Goal: Task Accomplishment & Management: Use online tool/utility

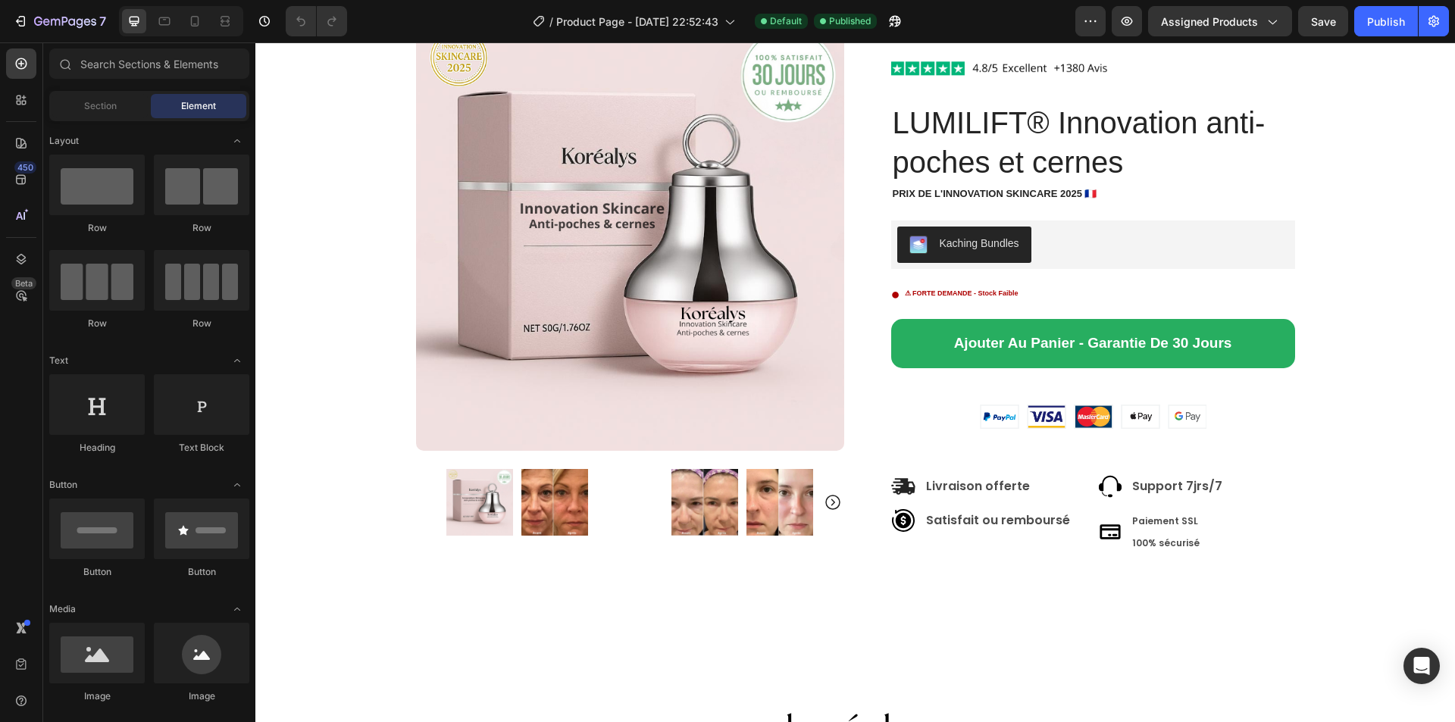
scroll to position [69, 0]
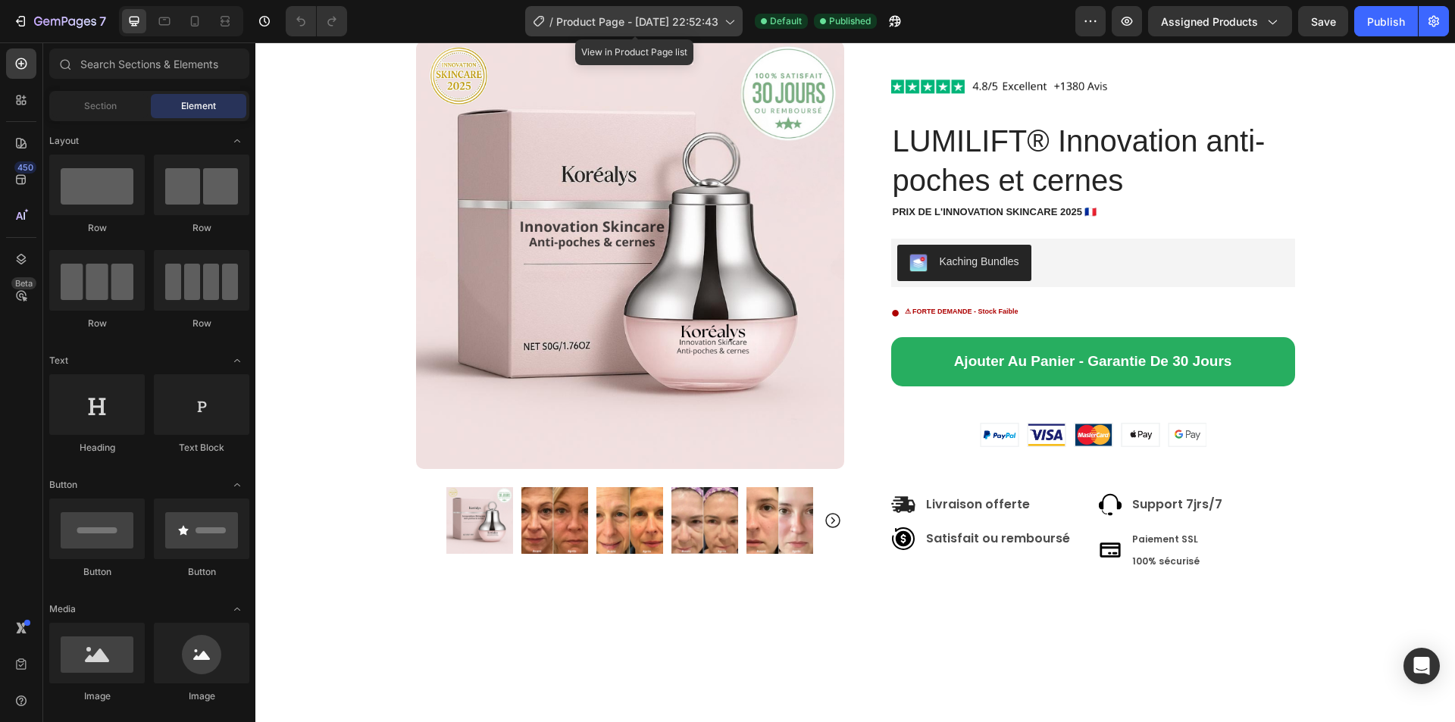
click at [731, 22] on icon at bounding box center [728, 21] width 15 height 15
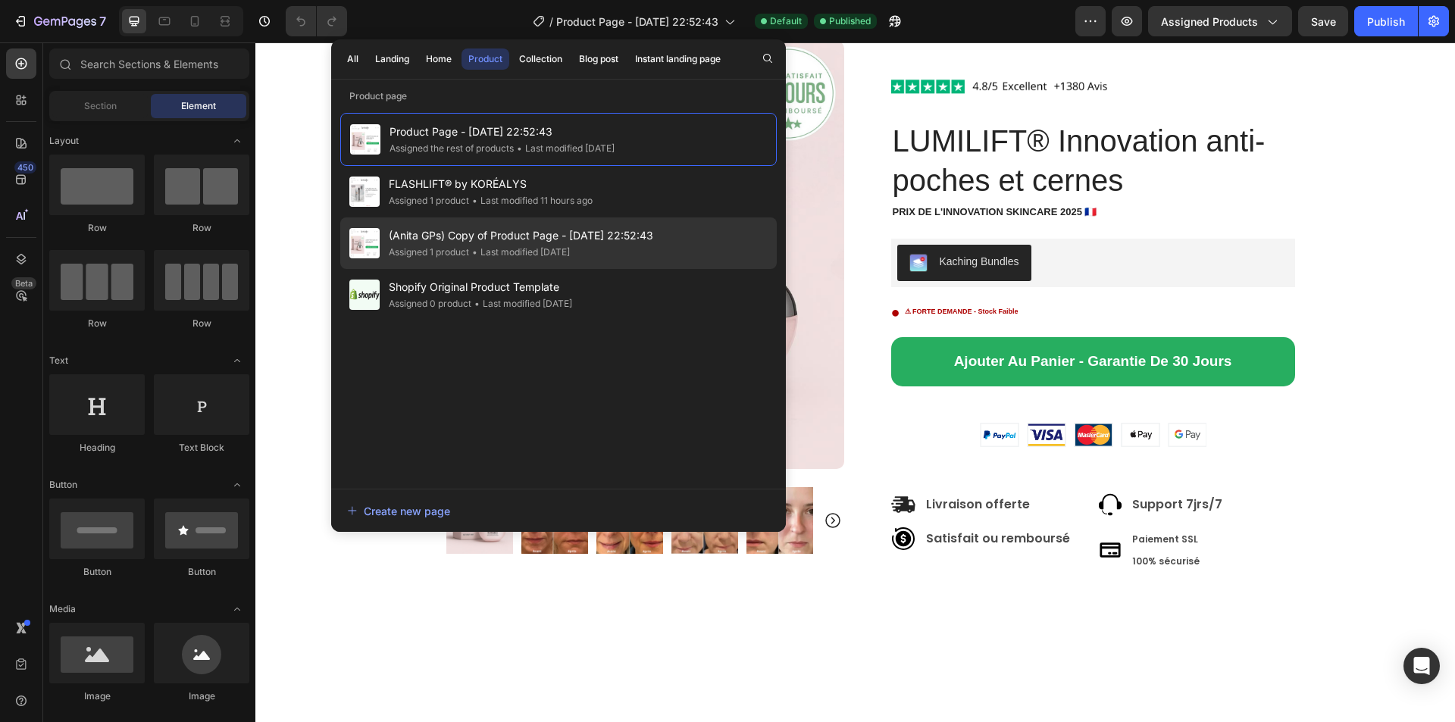
click at [531, 240] on span "(Anita GPs) Copy of Product Page - [DATE] 22:52:43" at bounding box center [521, 236] width 264 height 18
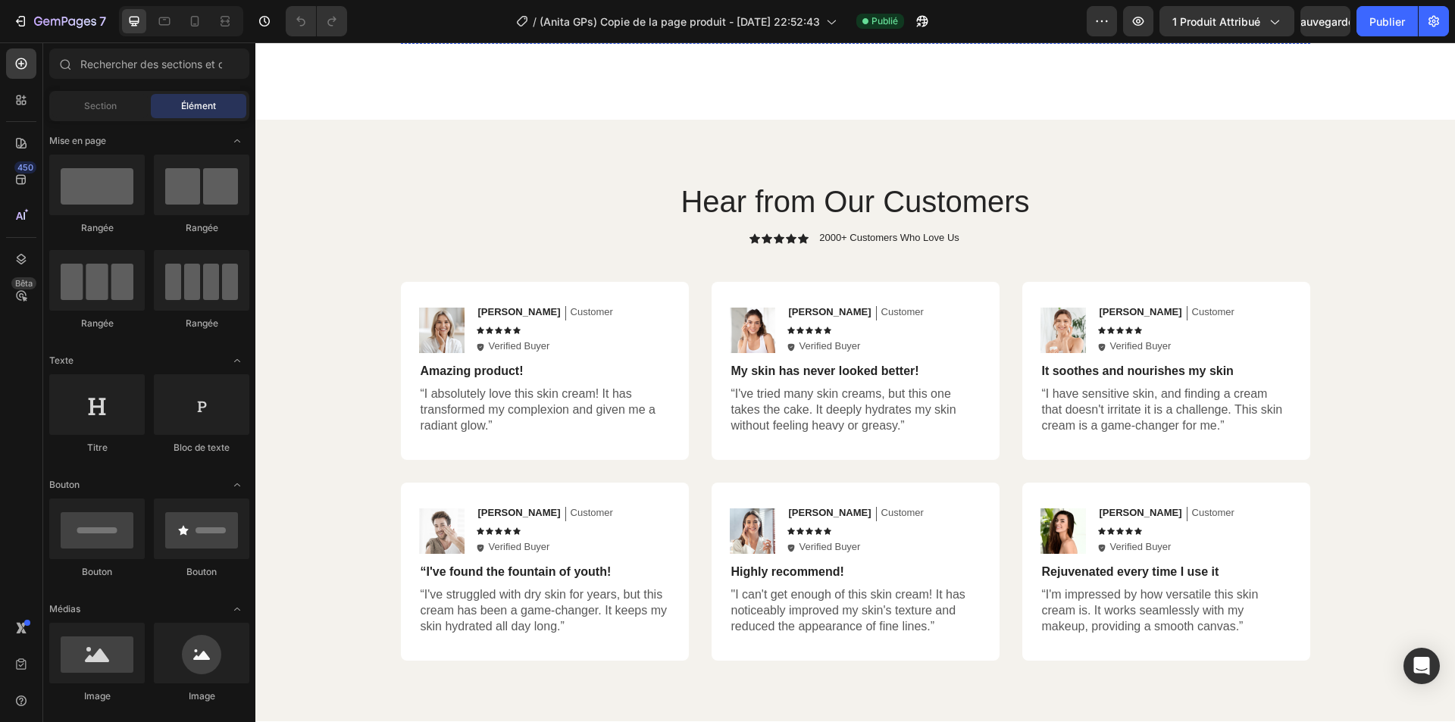
scroll to position [758, 0]
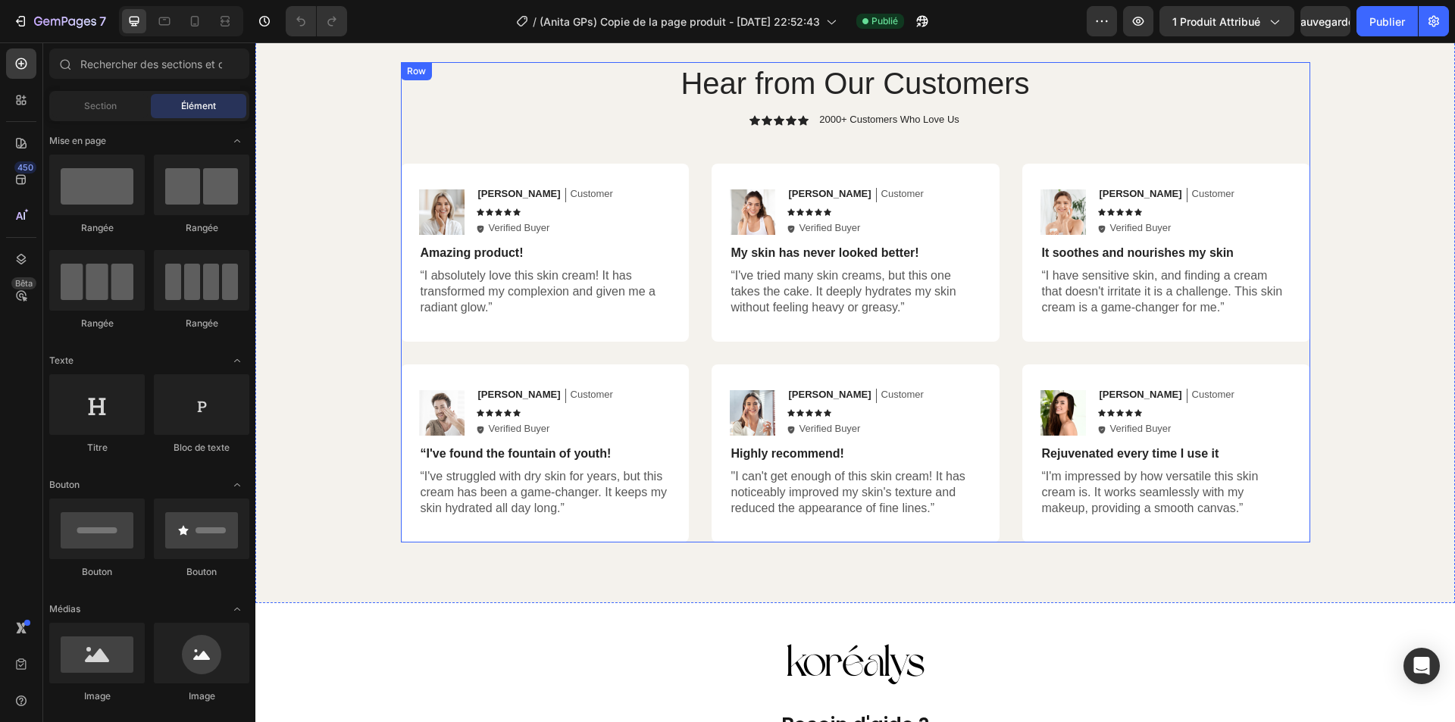
click at [521, 133] on div "Hear from Our Customers Heading Icon Icon Icon Icon Icon Icon List 2000+ Custom…" at bounding box center [855, 302] width 909 height 480
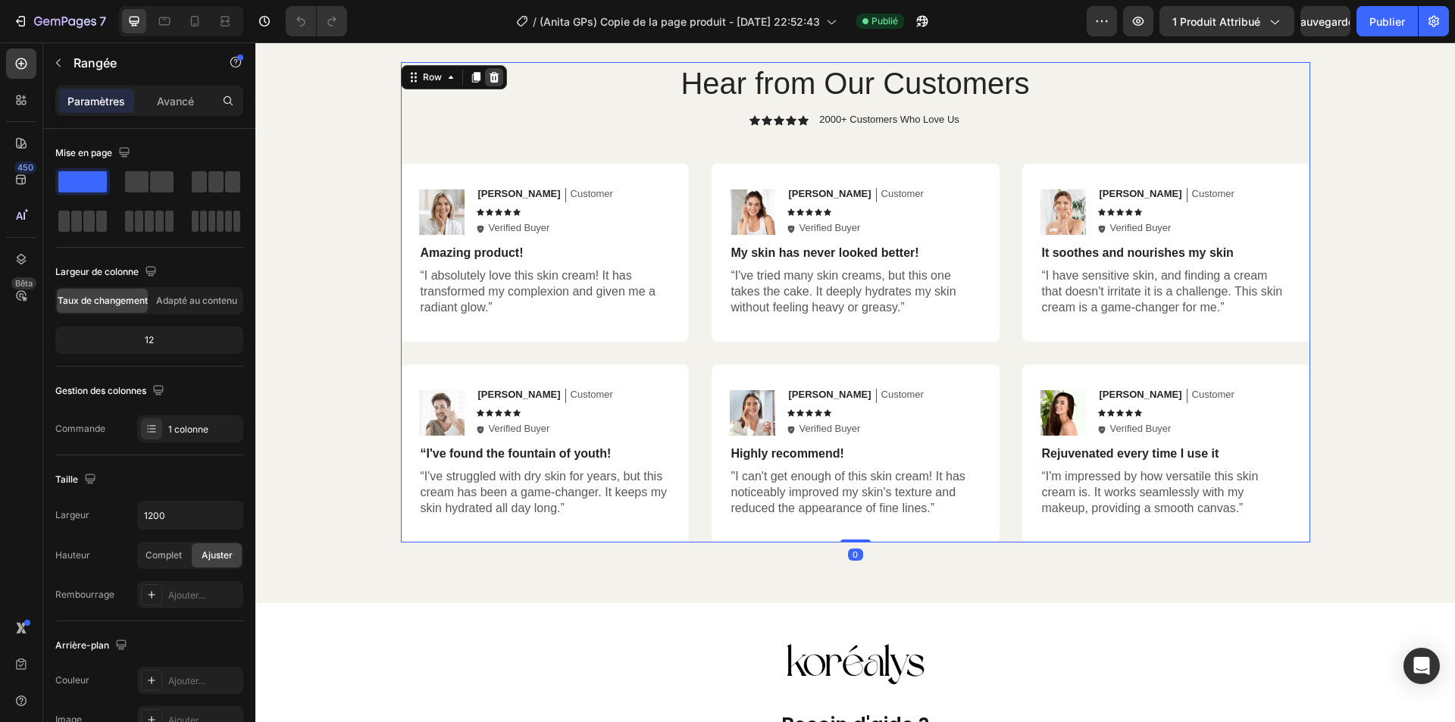
click at [488, 80] on icon at bounding box center [494, 77] width 12 height 12
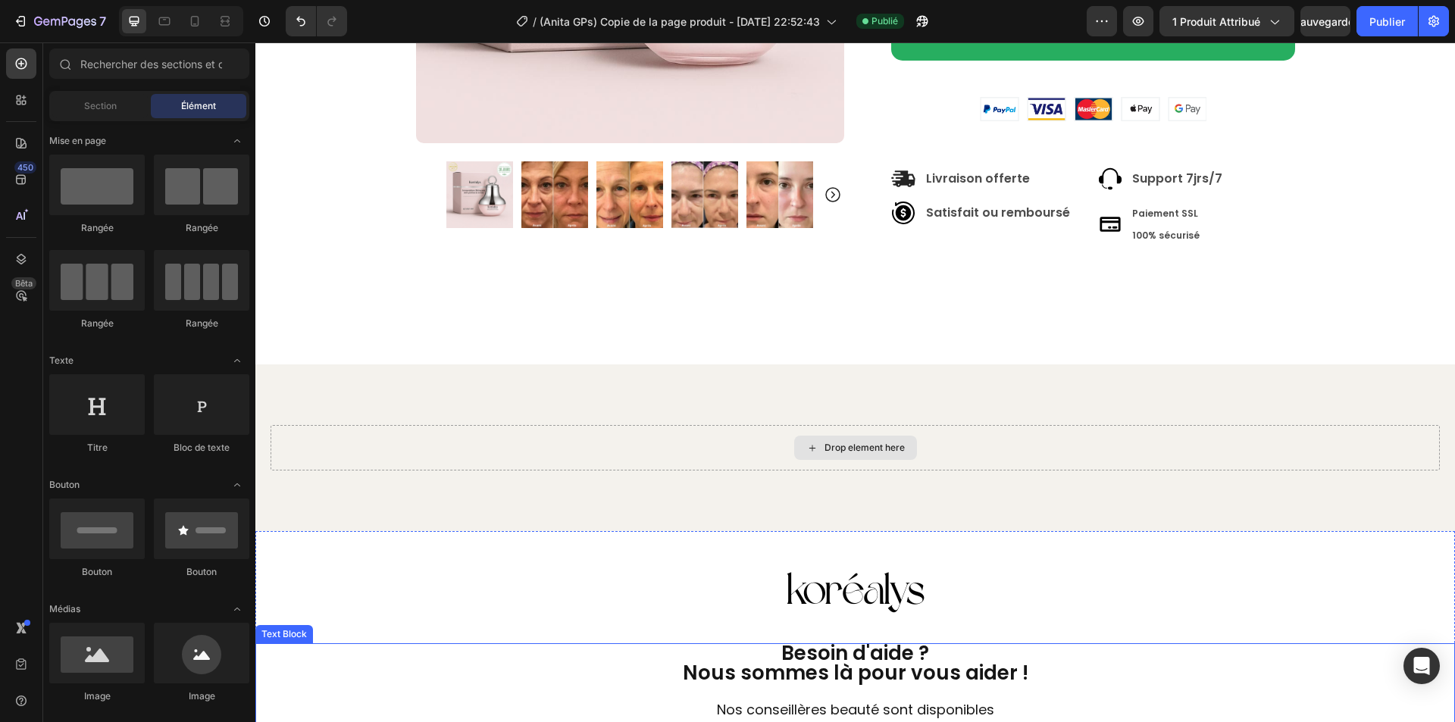
scroll to position [379, 0]
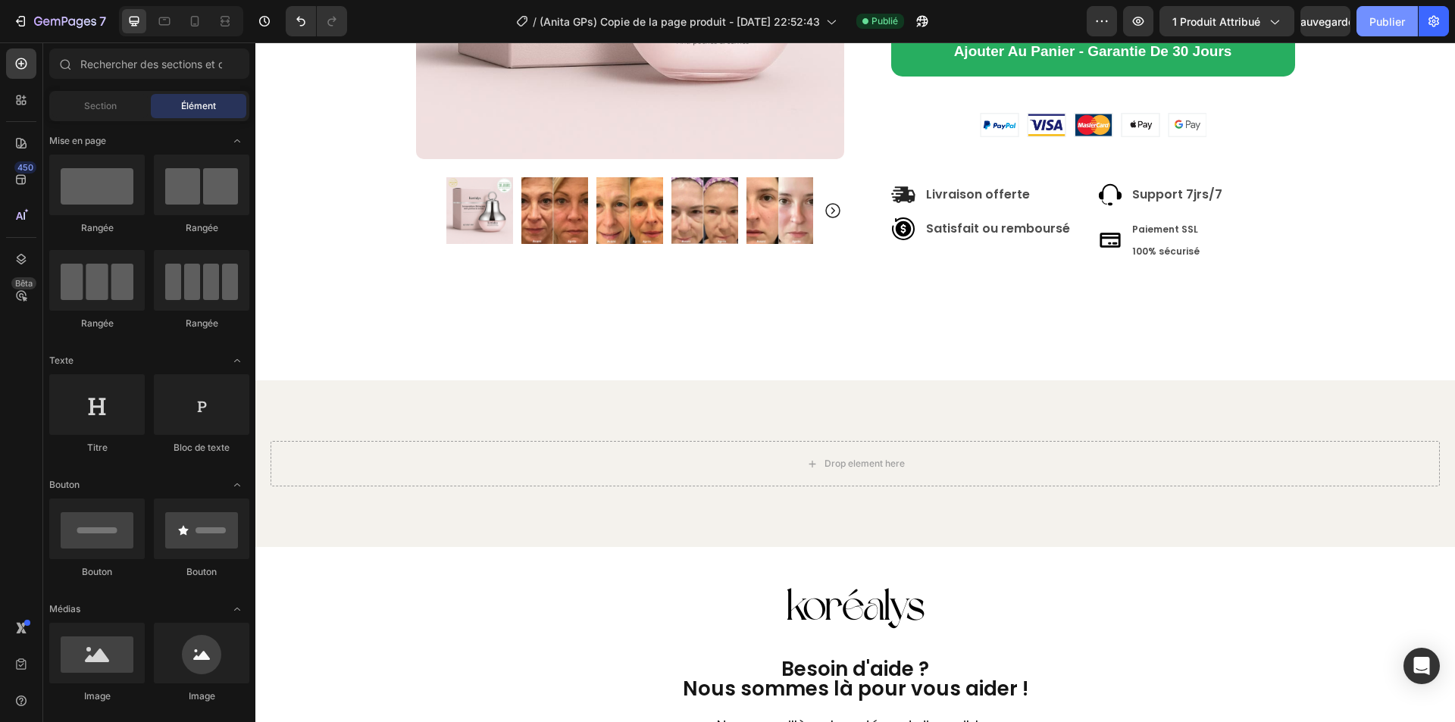
click at [1393, 18] on font "Publier" at bounding box center [1387, 21] width 36 height 13
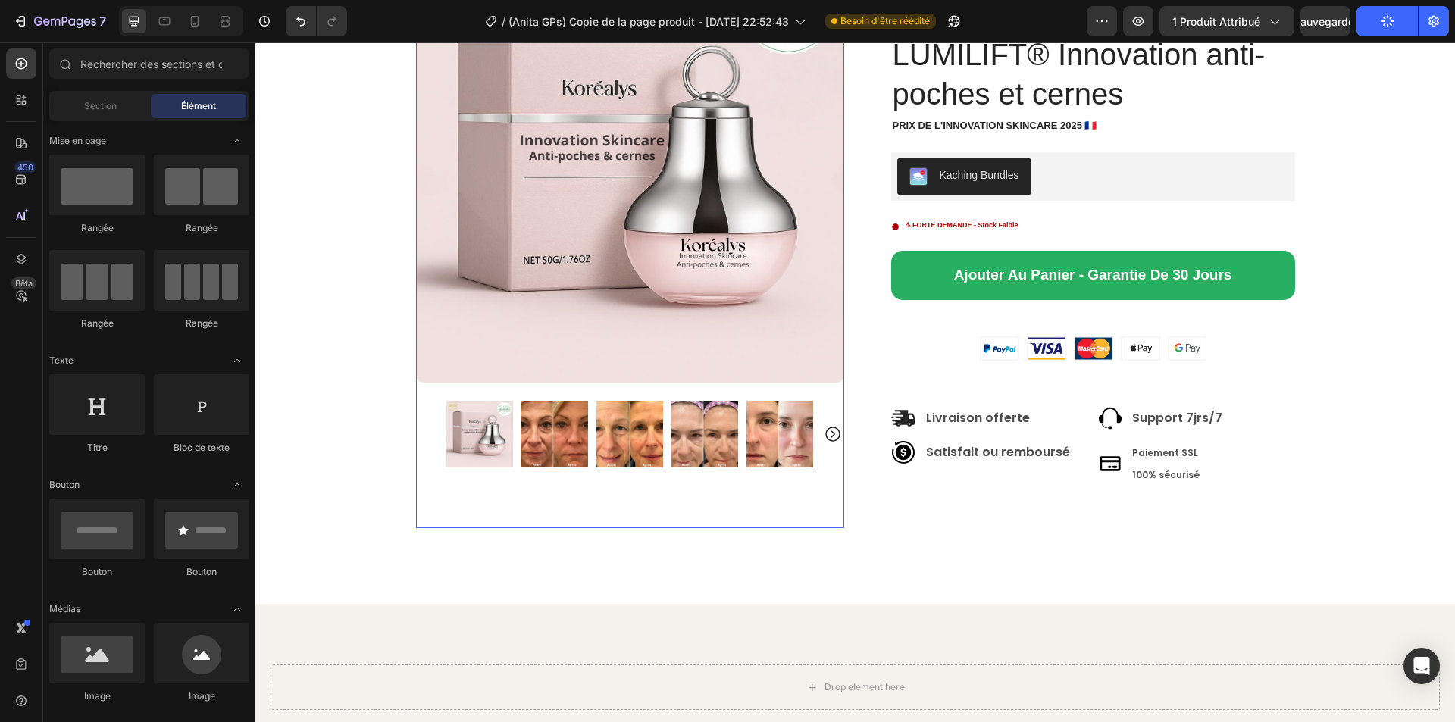
scroll to position [0, 0]
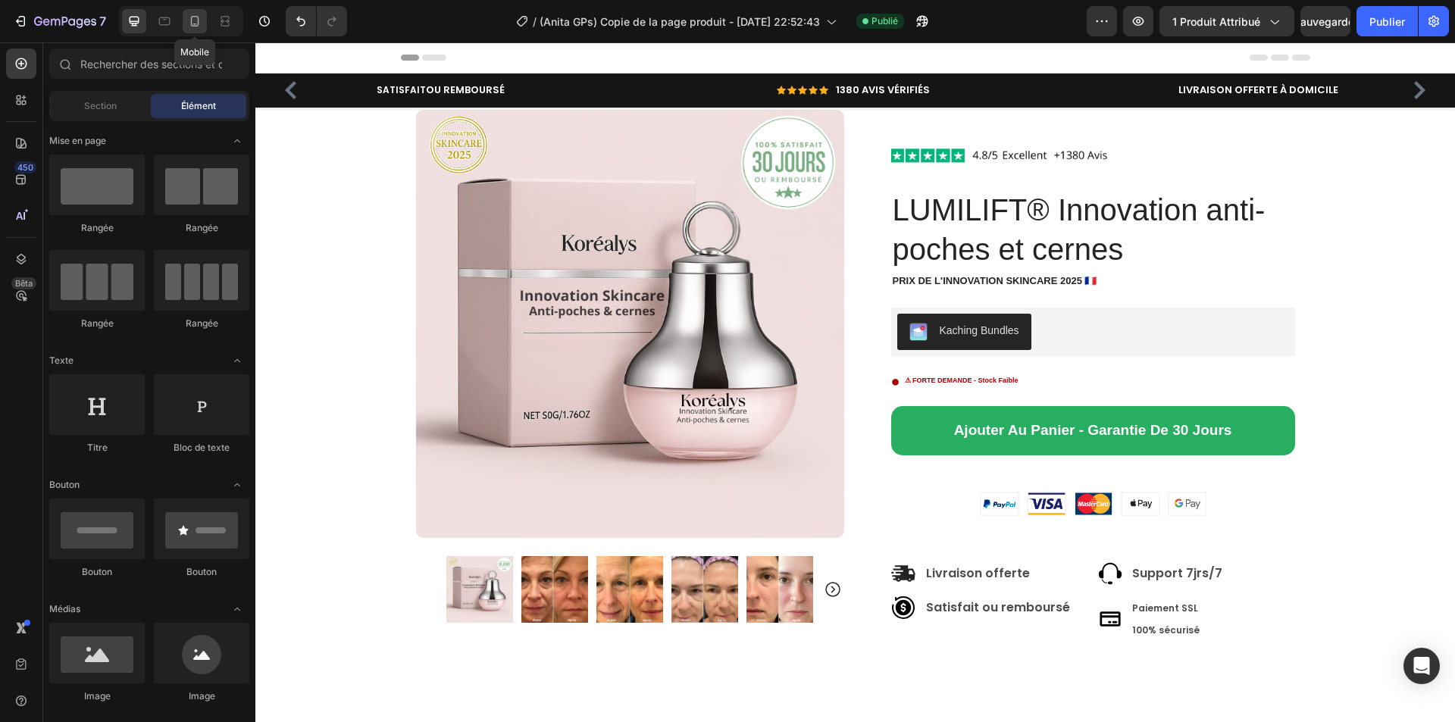
click at [202, 23] on icon at bounding box center [194, 21] width 15 height 15
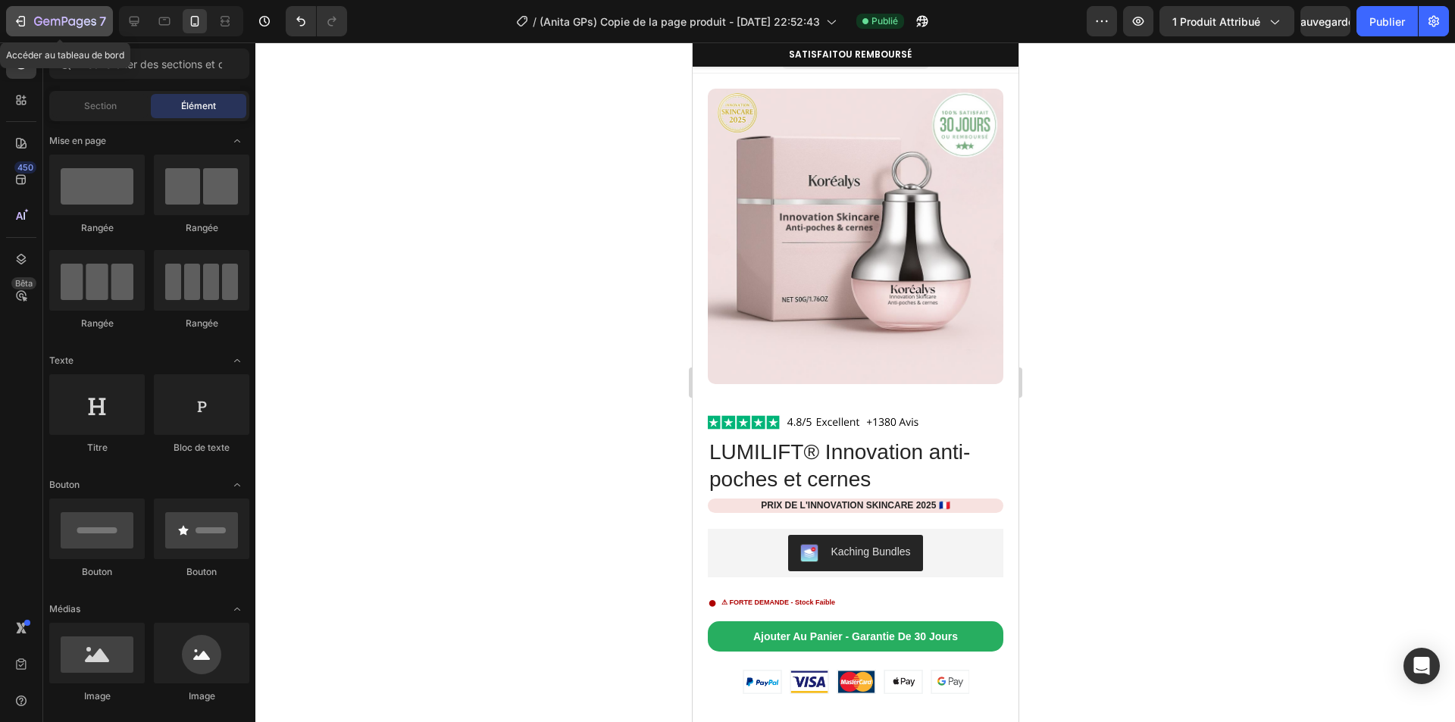
click at [24, 15] on icon "button" at bounding box center [20, 21] width 15 height 15
